Goal: Find specific page/section: Find specific page/section

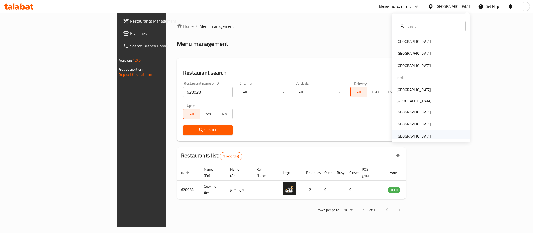
click at [432, 133] on div "United Arab Emirates" at bounding box center [431, 136] width 78 height 12
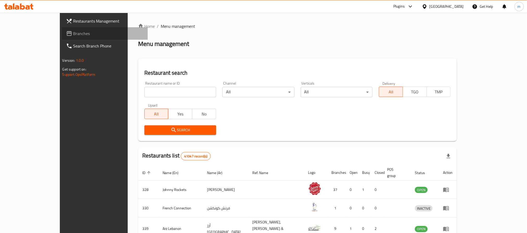
click at [73, 33] on span "Branches" at bounding box center [108, 33] width 70 height 6
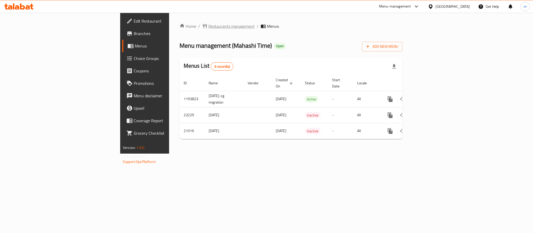
click at [208, 24] on span "Restaurants management" at bounding box center [231, 26] width 46 height 6
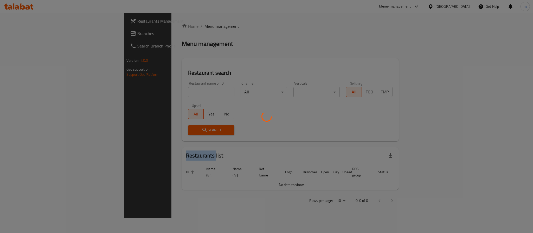
click at [152, 24] on div at bounding box center [266, 116] width 533 height 233
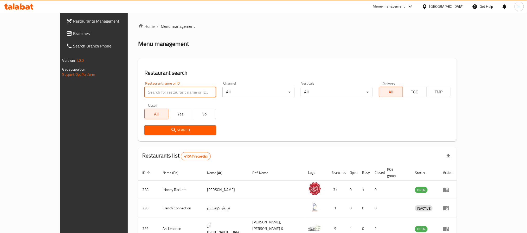
click at [164, 94] on input "search" at bounding box center [180, 92] width 72 height 10
paste input "11151"
type input "11151"
click button "Search" at bounding box center [180, 131] width 72 height 10
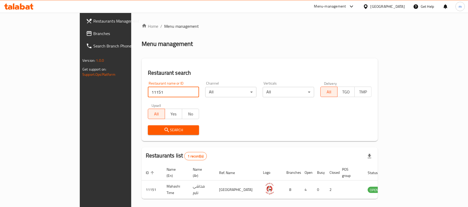
click at [373, 5] on div "United Arab Emirates" at bounding box center [388, 7] width 34 height 6
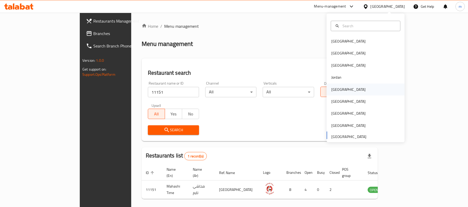
click at [354, 90] on div "[GEOGRAPHIC_DATA]" at bounding box center [366, 90] width 78 height 12
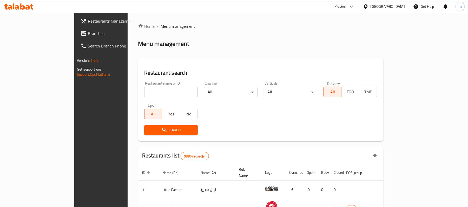
click at [88, 36] on span "Branches" at bounding box center [118, 33] width 61 height 6
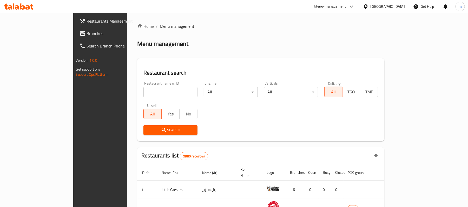
click at [144, 90] on input "search" at bounding box center [171, 92] width 54 height 10
paste input "688053"
type input "688053"
click at [148, 127] on span "Search" at bounding box center [171, 130] width 46 height 6
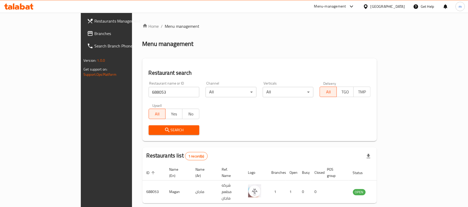
click at [94, 36] on span "Branches" at bounding box center [124, 33] width 61 height 6
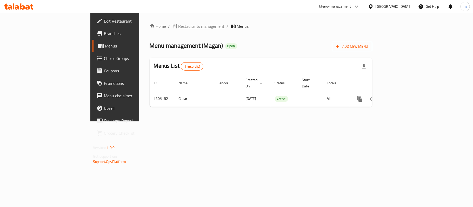
click at [179, 28] on span "Restaurants management" at bounding box center [202, 26] width 46 height 6
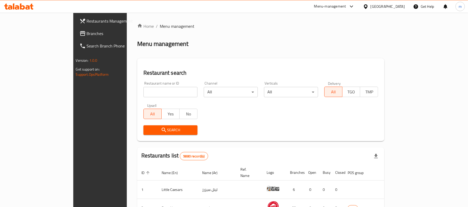
click at [144, 91] on input "search" at bounding box center [171, 92] width 54 height 10
paste input "703606"
type input "703606"
click button "Search" at bounding box center [171, 131] width 54 height 10
